Goal: Entertainment & Leisure: Consume media (video, audio)

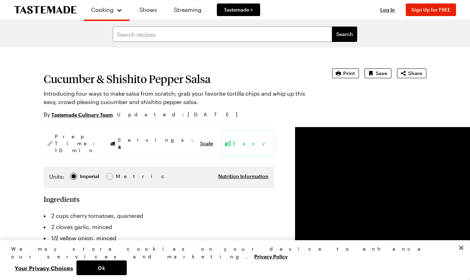
click at [124, 79] on h1 "Cucumber & Shishito Pepper Salsa" at bounding box center [178, 79] width 269 height 13
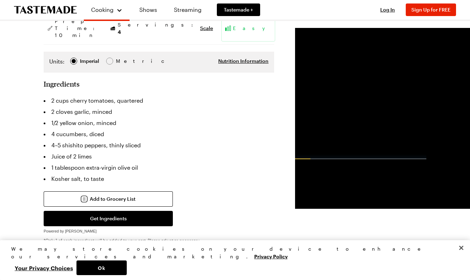
scroll to position [113, 0]
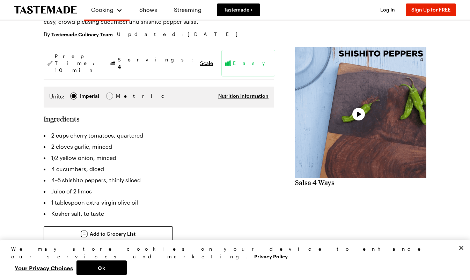
scroll to position [108, 0]
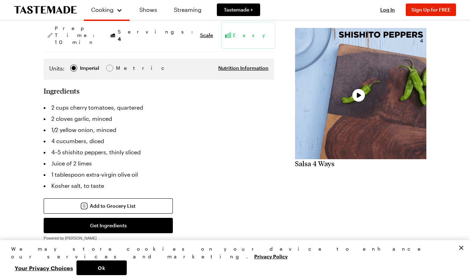
click at [341, 121] on div "Video Player" at bounding box center [360, 93] width 131 height 131
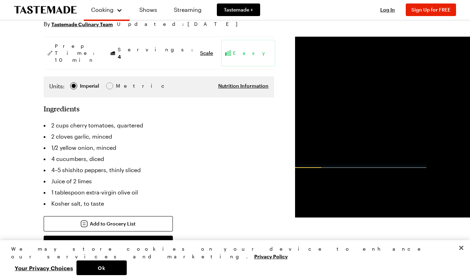
scroll to position [98, 0]
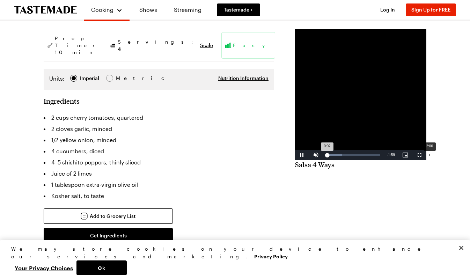
click at [429, 156] on div "2:00" at bounding box center [429, 155] width 0 height 2
click at [295, 155] on span "Video Player" at bounding box center [302, 155] width 14 height 0
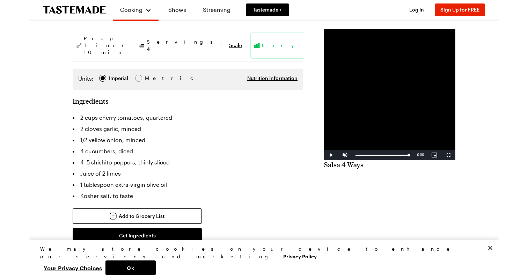
scroll to position [0, 0]
